Goal: Communication & Community: Answer question/provide support

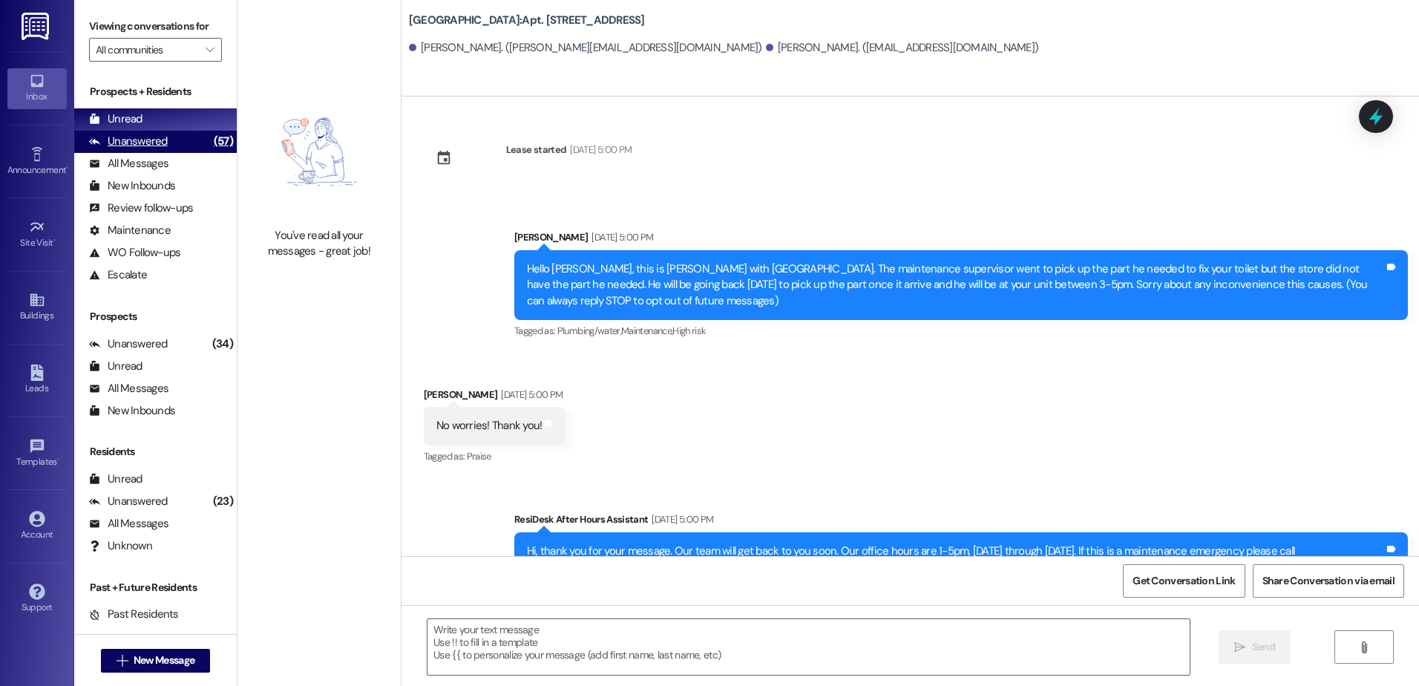
scroll to position [4792, 0]
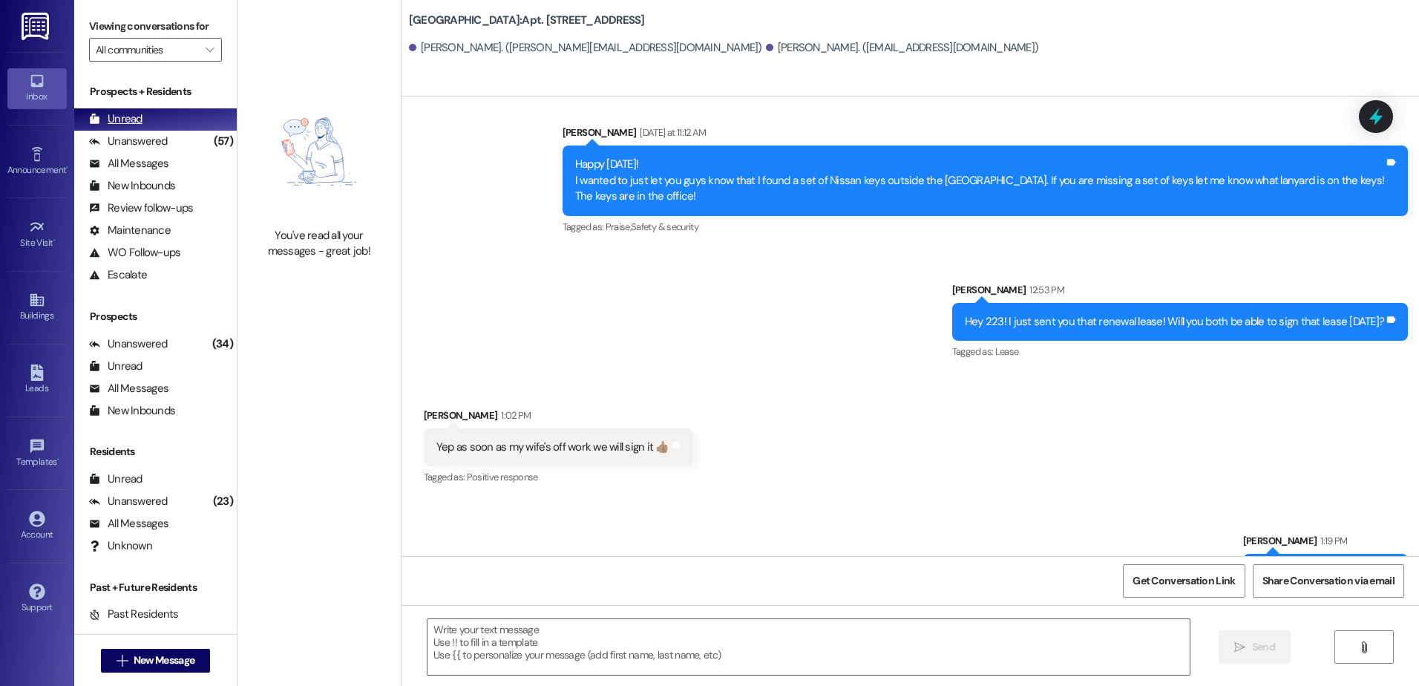
drag, startPoint x: 111, startPoint y: 145, endPoint x: 116, endPoint y: 114, distance: 30.9
click at [112, 145] on div "Unanswered" at bounding box center [128, 142] width 79 height 16
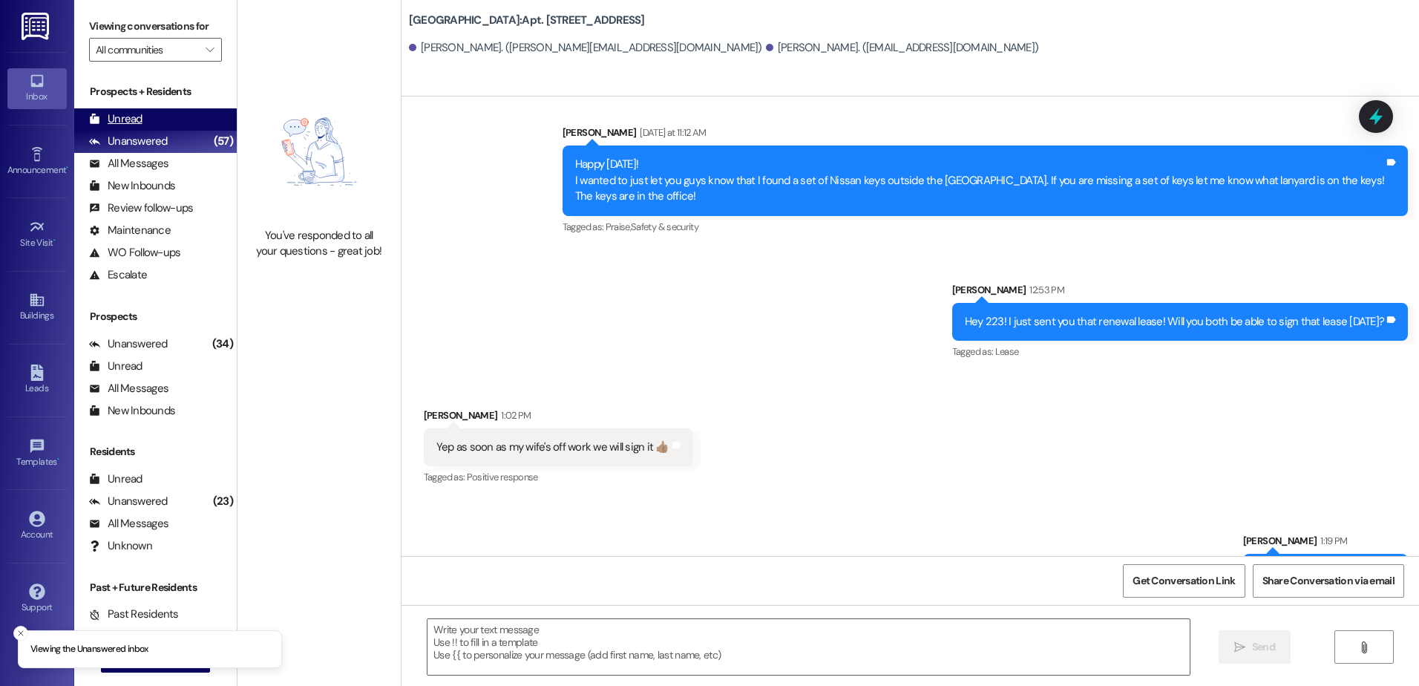
click at [116, 115] on div "Unread" at bounding box center [115, 119] width 53 height 16
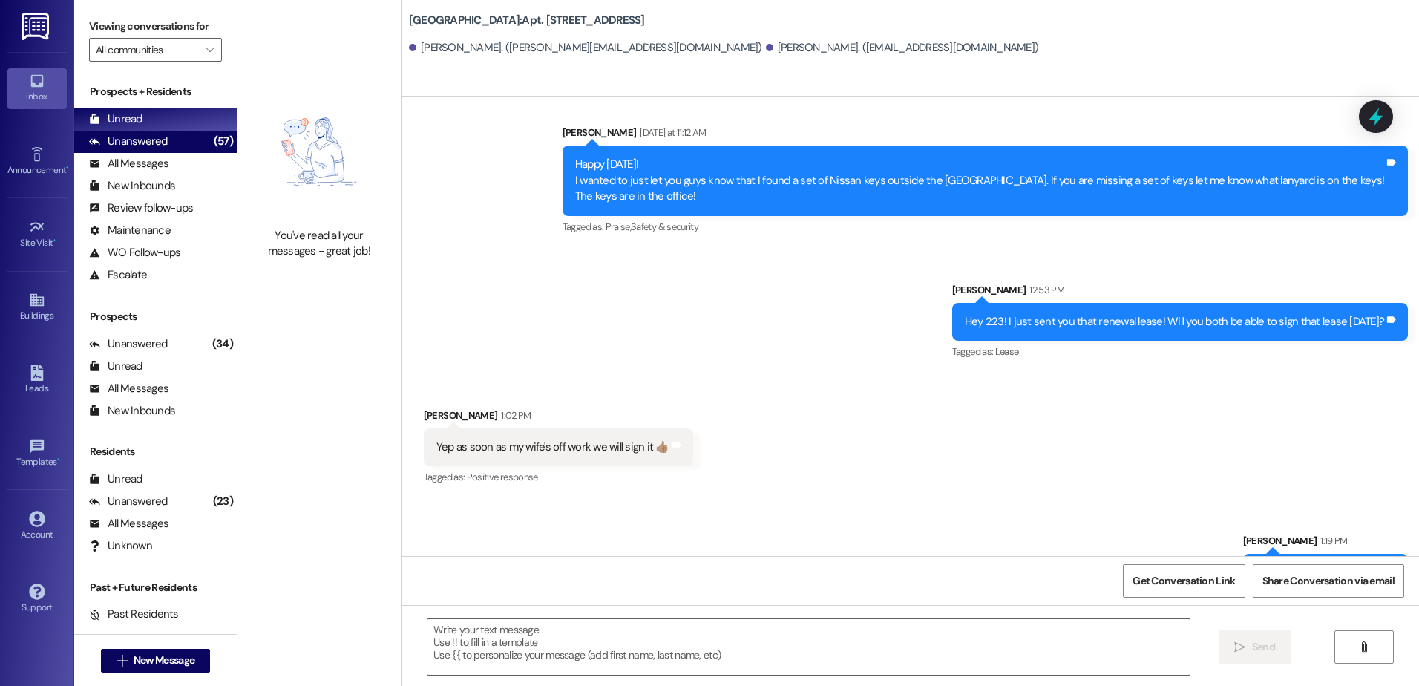
click at [114, 141] on div "Unanswered" at bounding box center [128, 142] width 79 height 16
click at [137, 111] on div "Unread" at bounding box center [115, 119] width 53 height 16
click at [210, 143] on div "(57)" at bounding box center [223, 141] width 27 height 23
click at [187, 121] on div "Unread (0)" at bounding box center [155, 119] width 162 height 22
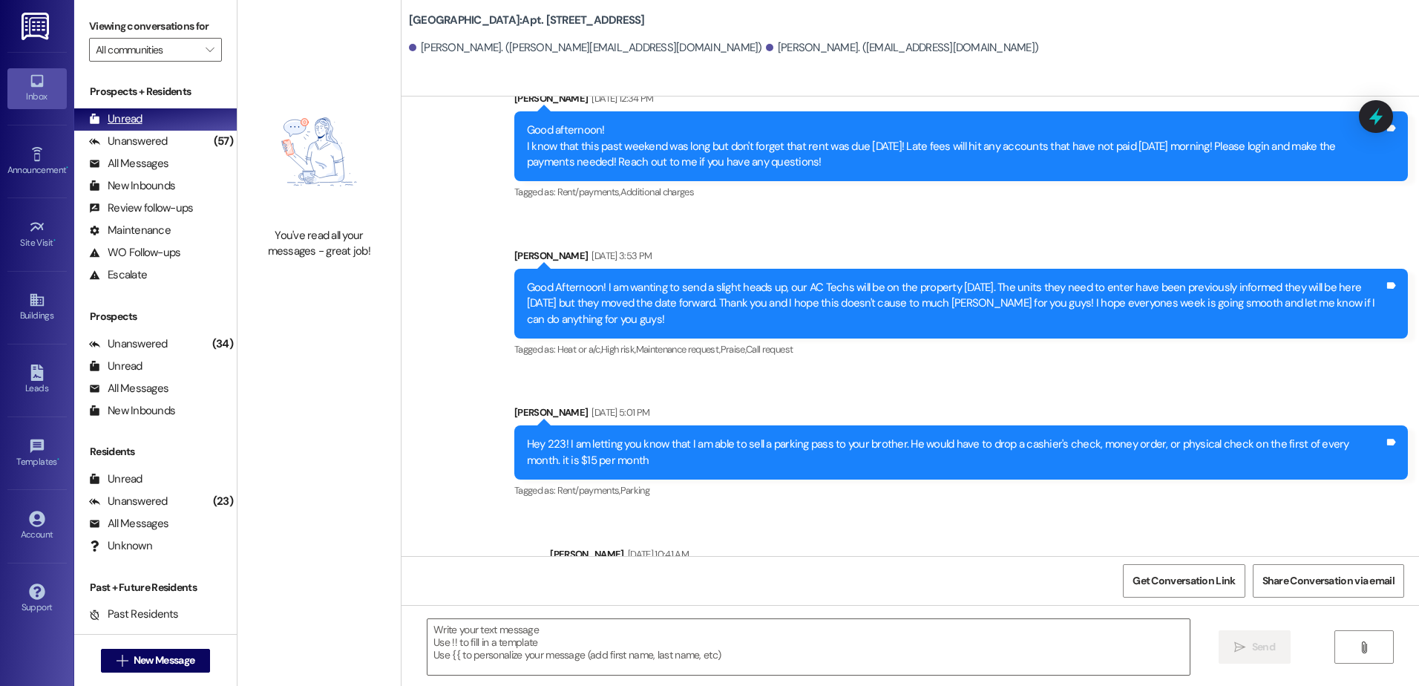
scroll to position [4687, 0]
